Goal: Information Seeking & Learning: Learn about a topic

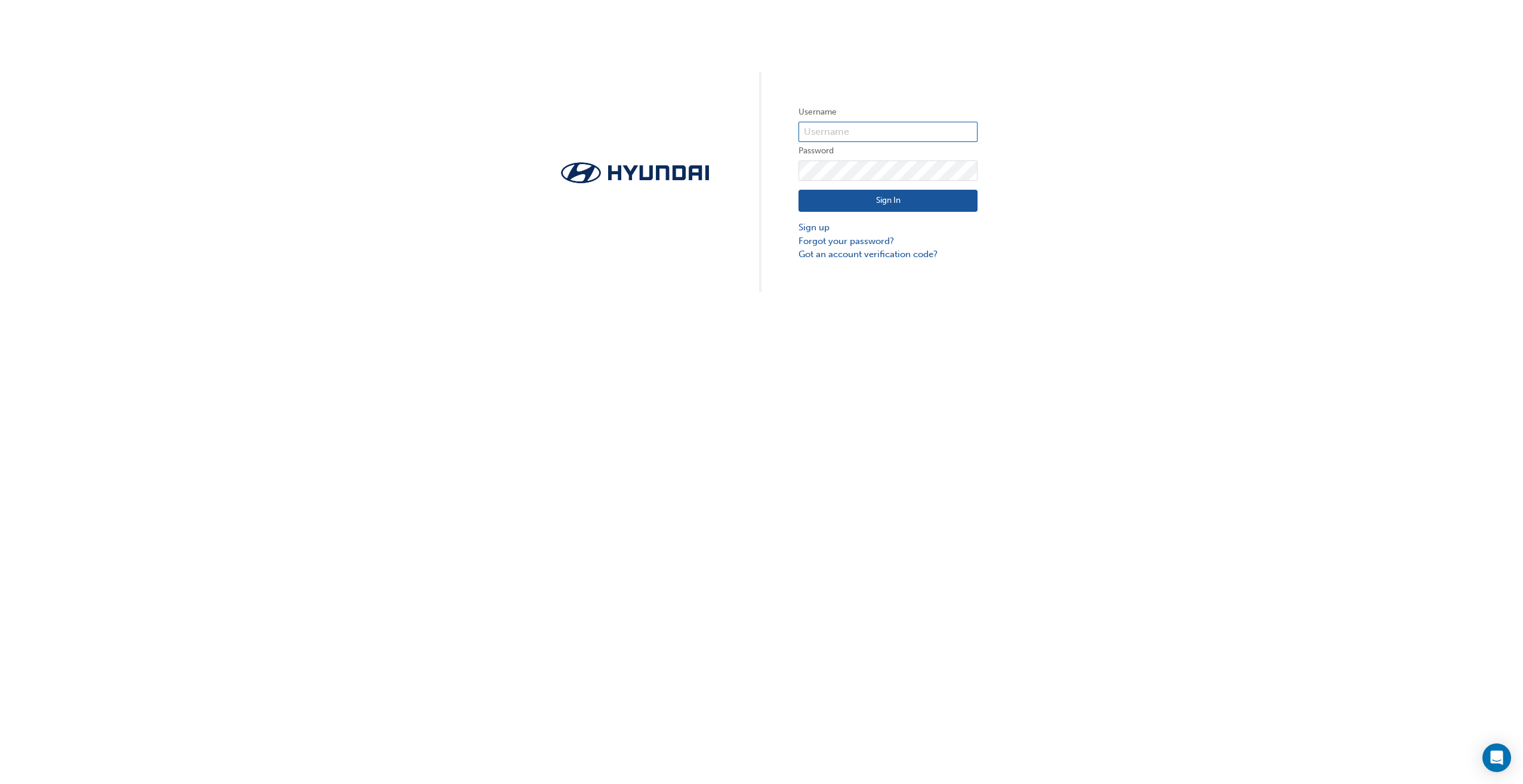
type input "35770"
click at [840, 195] on button "Sign In" at bounding box center [887, 201] width 179 height 23
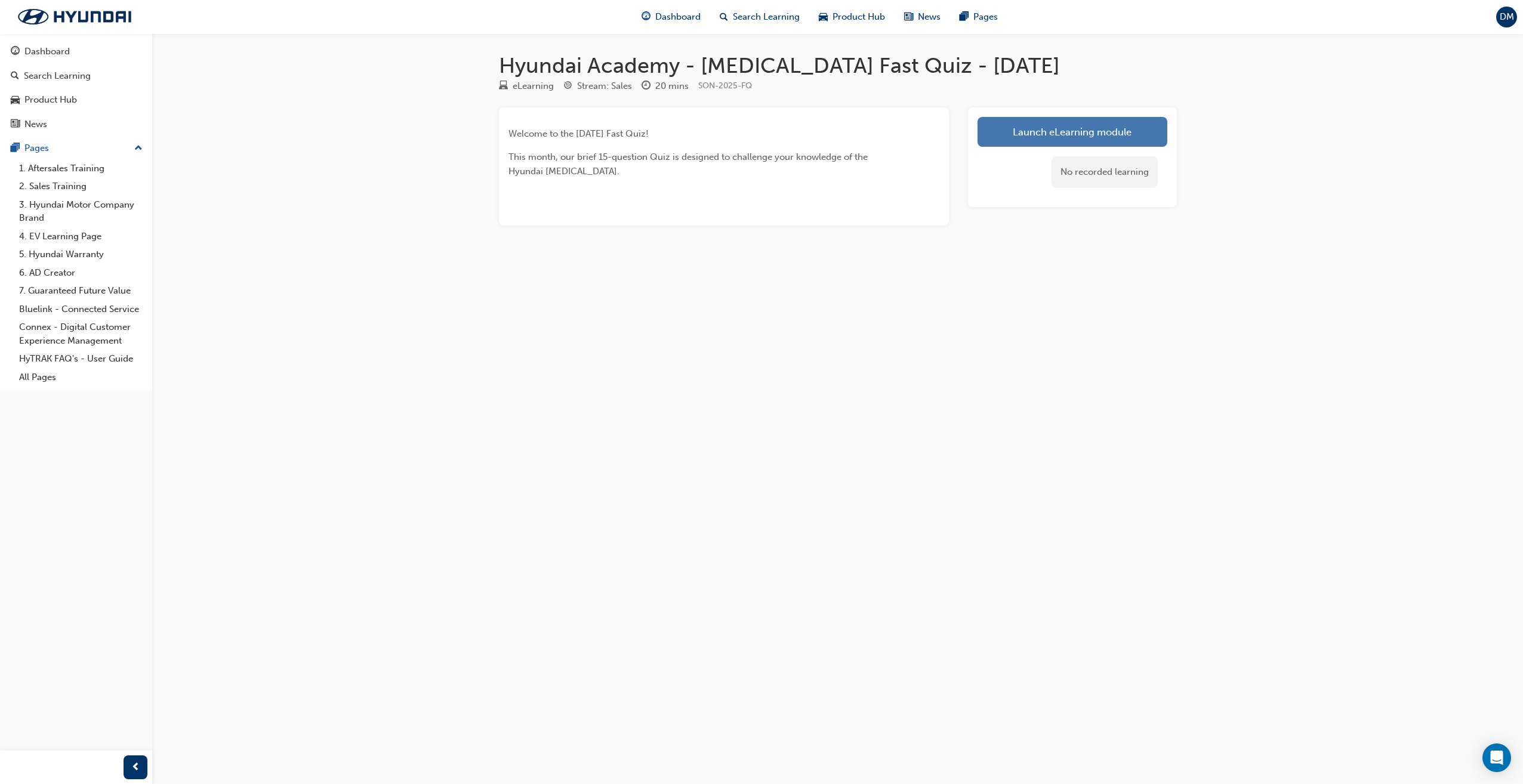
click at [1104, 138] on link "Launch eLearning module" at bounding box center [1072, 132] width 190 height 30
